Goal: Task Accomplishment & Management: Use online tool/utility

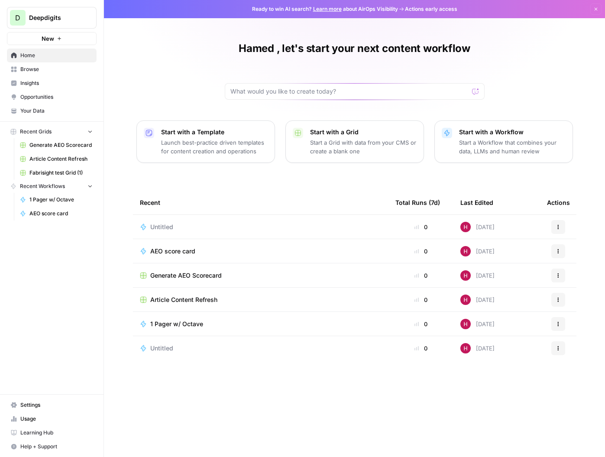
click at [31, 415] on span "Usage" at bounding box center [56, 419] width 72 height 8
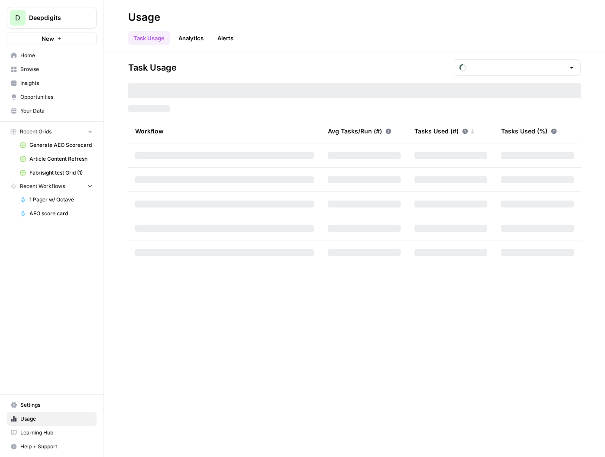
type input "October Tasks"
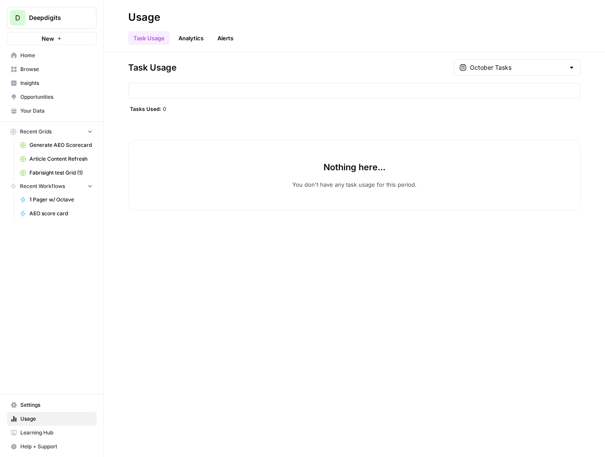
click at [537, 76] on div "Task Usage October Tasks Tasks Used: 0 Nothing here... You don't have any task …" at bounding box center [354, 134] width 453 height 151
click at [529, 71] on input "text" at bounding box center [517, 67] width 95 height 9
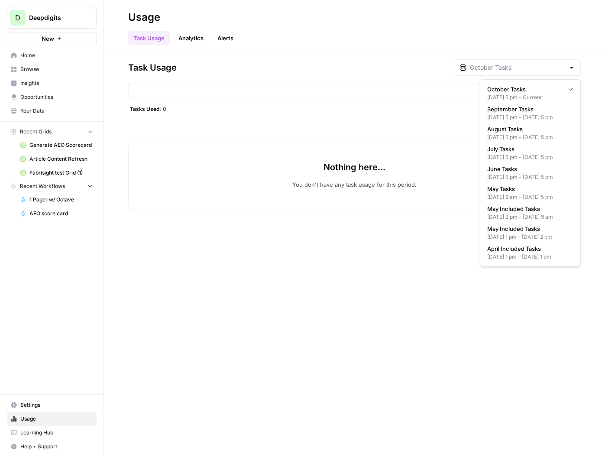
type input "October Tasks"
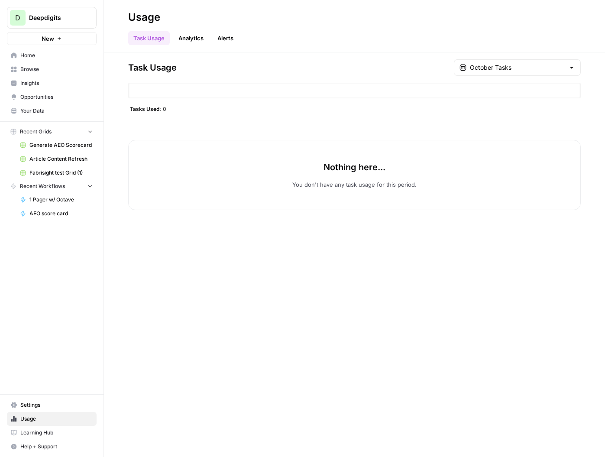
click at [39, 129] on span "Recent Grids" at bounding box center [36, 132] width 32 height 8
click at [30, 58] on span "Home" at bounding box center [56, 56] width 72 height 8
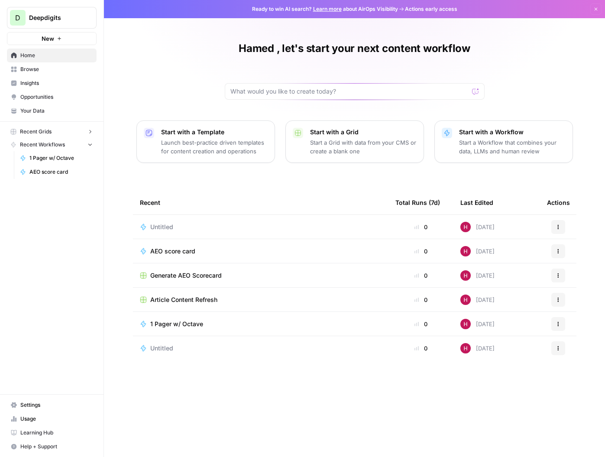
click at [29, 66] on span "Browse" at bounding box center [56, 69] width 72 height 8
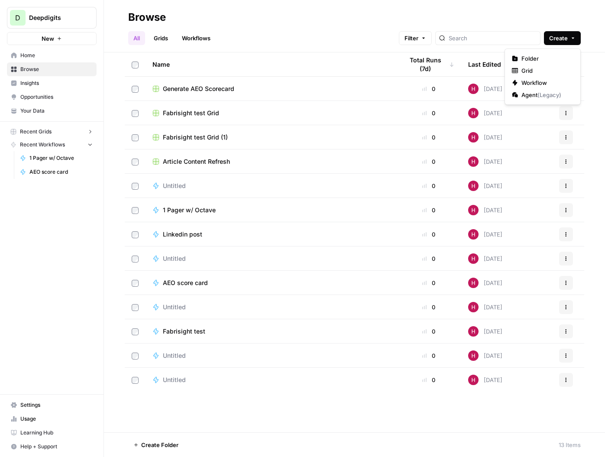
click at [559, 41] on span "Create" at bounding box center [558, 38] width 19 height 9
click at [528, 69] on span "Grid" at bounding box center [526, 70] width 11 height 9
click at [559, 40] on span "Create" at bounding box center [558, 38] width 19 height 9
click at [525, 83] on span "Workflow" at bounding box center [534, 82] width 26 height 9
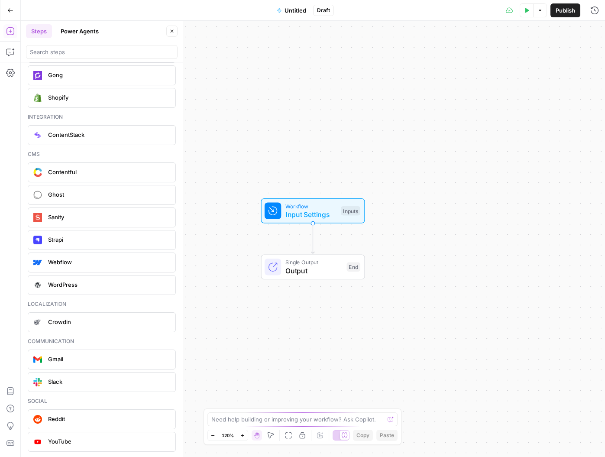
scroll to position [1849, 0]
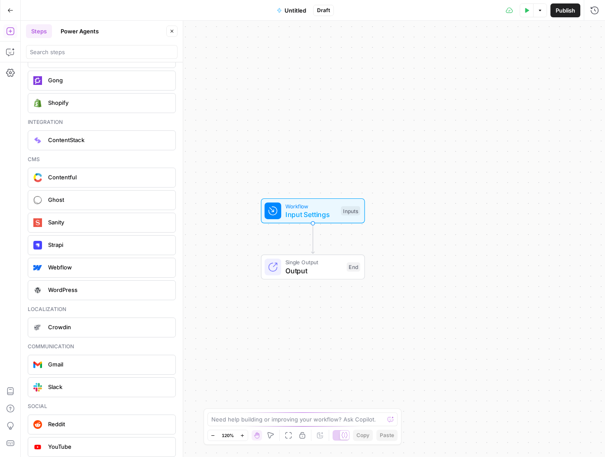
click at [56, 427] on span "Reddit" at bounding box center [108, 424] width 120 height 9
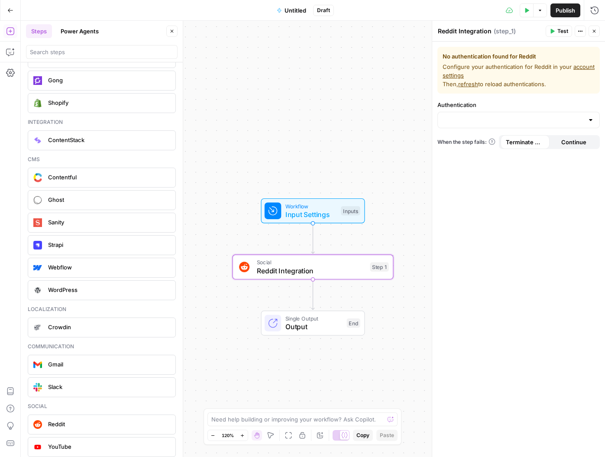
click at [525, 114] on div at bounding box center [518, 120] width 162 height 16
click at [515, 192] on form "No authentication found for Reddit Configure your authentication for Reddit in …" at bounding box center [518, 249] width 173 height 415
click at [347, 143] on div "Workflow Input Settings Inputs Social Reddit Integration Step 1 Single Output O…" at bounding box center [313, 239] width 584 height 436
click at [9, 52] on icon "button" at bounding box center [10, 52] width 9 height 9
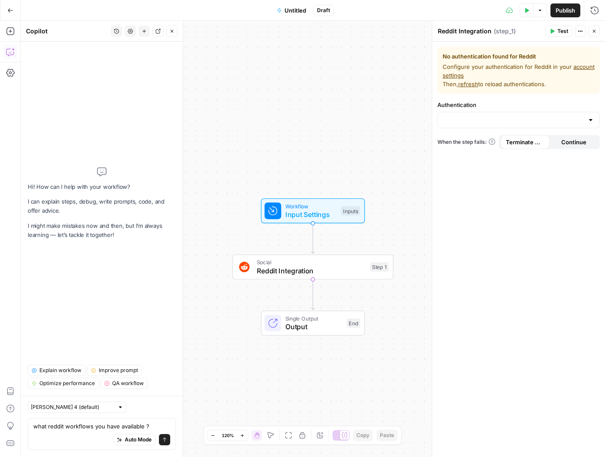
type textarea "what reddit workflows you have available ?"
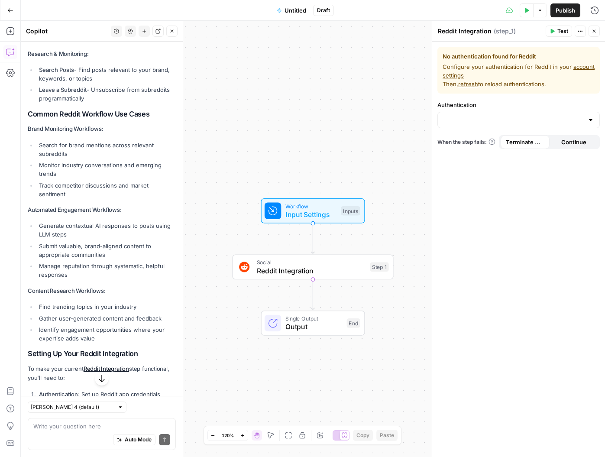
scroll to position [257, 0]
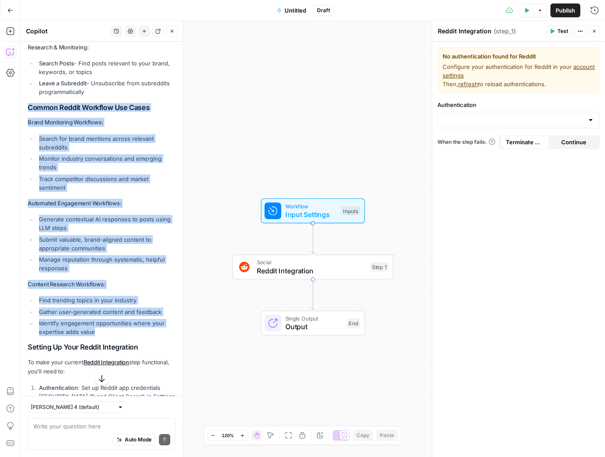
drag, startPoint x: 29, startPoint y: 116, endPoint x: 157, endPoint y: 339, distance: 256.9
click at [157, 339] on div "Based on the AirOps platform, I can see that you currently have a Reddit Integr…" at bounding box center [102, 187] width 148 height 611
copy div "Common Reddit Workflow Use Cases Brand Monitoring Workflows: Search for brand m…"
